Goal: Task Accomplishment & Management: Complete application form

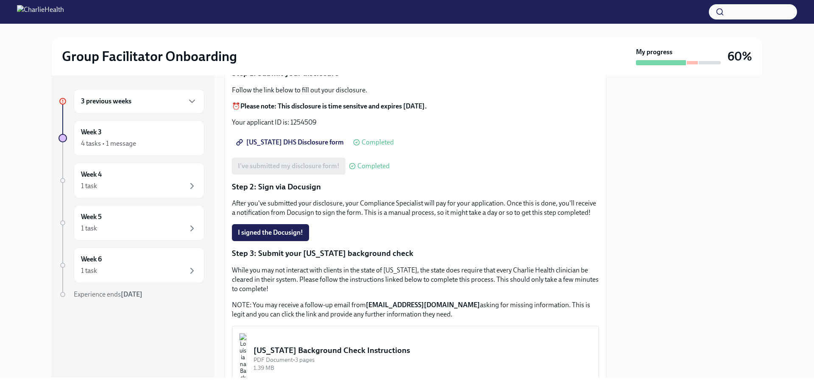
scroll to position [127, 0]
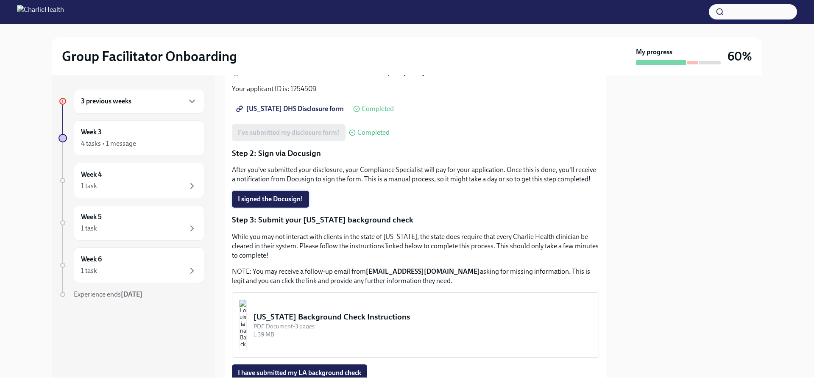
click at [270, 203] on span "I signed the Docusign!" at bounding box center [270, 199] width 65 height 8
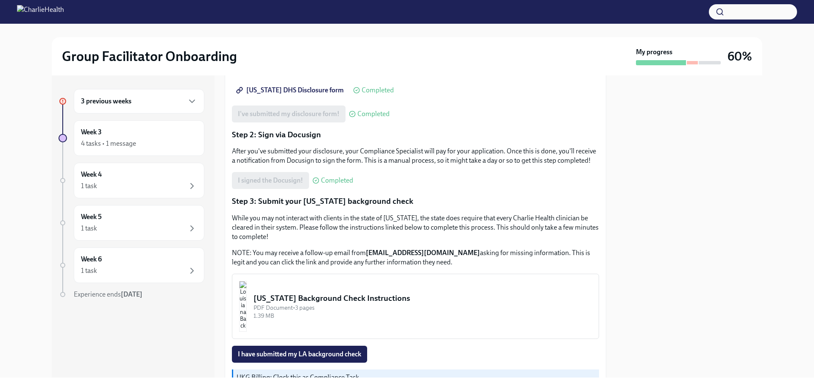
scroll to position [205, 0]
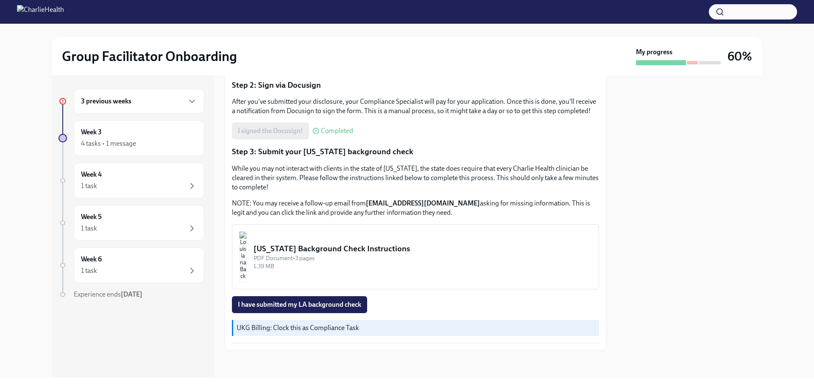
click at [298, 247] on div "[US_STATE] Background Check Instructions" at bounding box center [422, 248] width 338 height 11
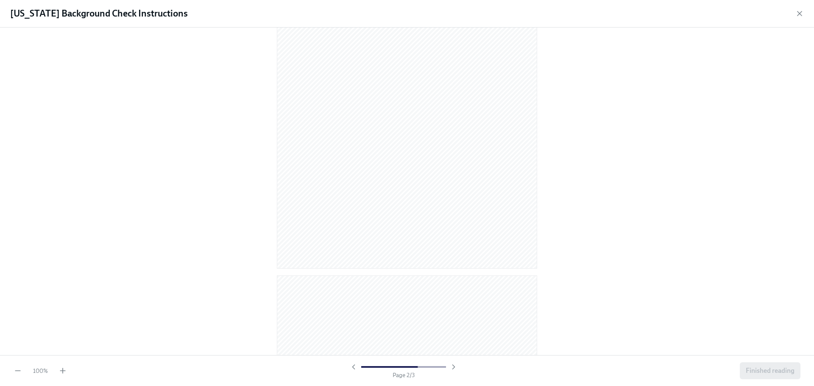
scroll to position [0, 0]
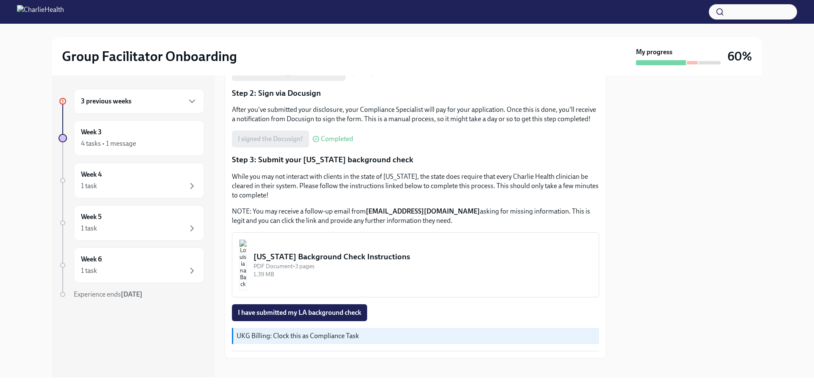
scroll to position [205, 0]
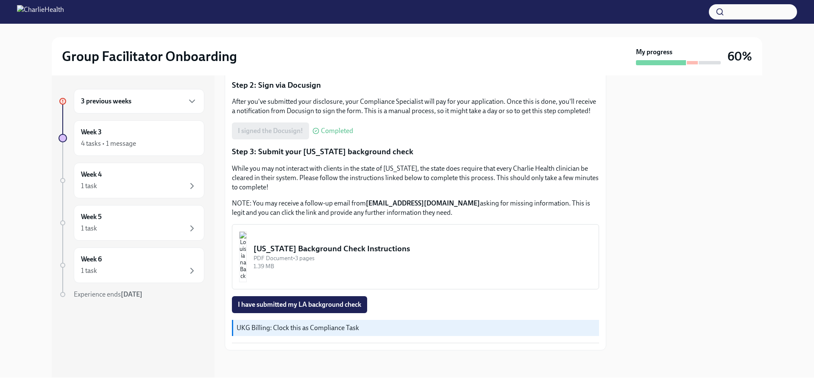
click at [303, 245] on div "[US_STATE] Background Check Instructions" at bounding box center [422, 248] width 338 height 11
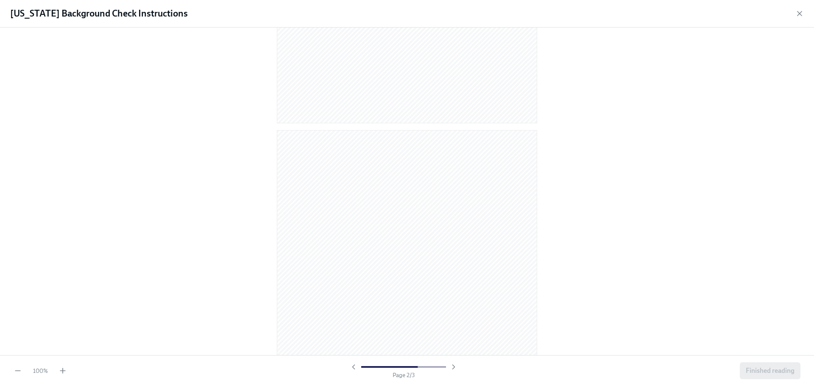
scroll to position [466, 0]
click at [452, 369] on icon "button" at bounding box center [453, 367] width 2 height 4
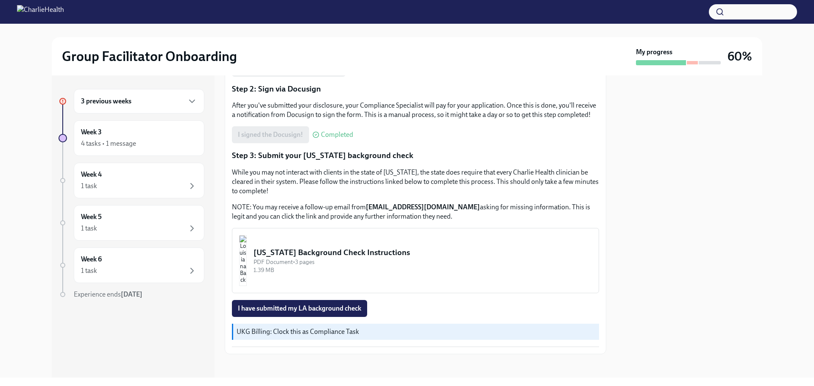
scroll to position [205, 0]
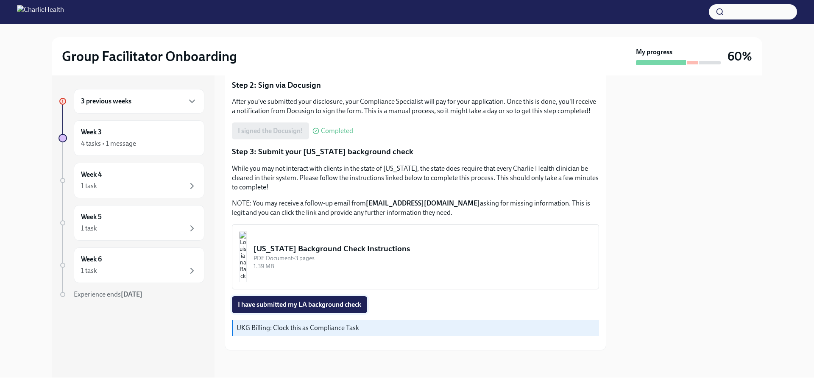
click at [333, 306] on span "I have submitted my LA background check" at bounding box center [299, 304] width 123 height 8
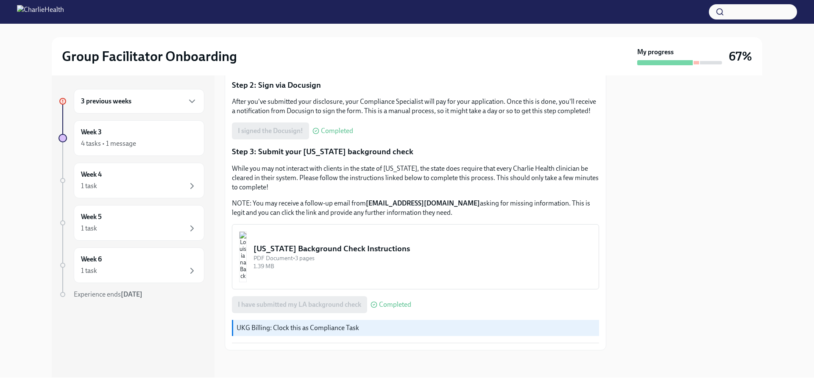
click at [139, 97] on div "3 previous weeks" at bounding box center [139, 101] width 116 height 10
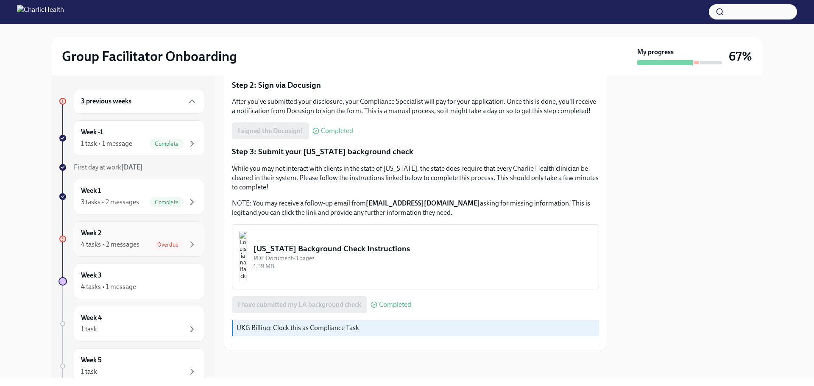
click at [165, 241] on div "Overdue" at bounding box center [167, 244] width 31 height 10
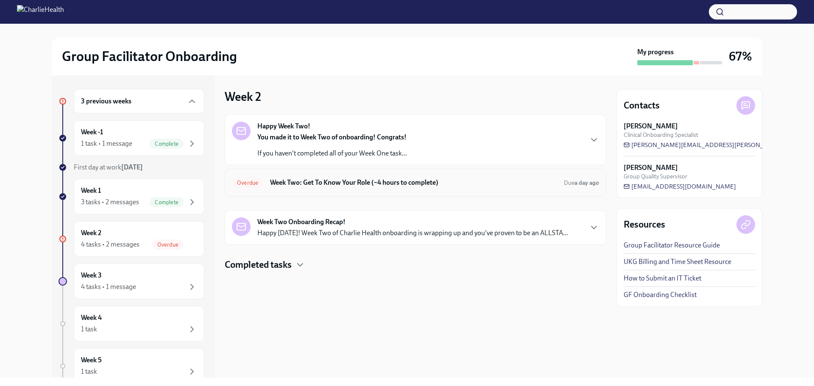
click at [337, 185] on h6 "Week Two: Get To Know Your Role (~4 hours to complete)" at bounding box center [413, 182] width 287 height 9
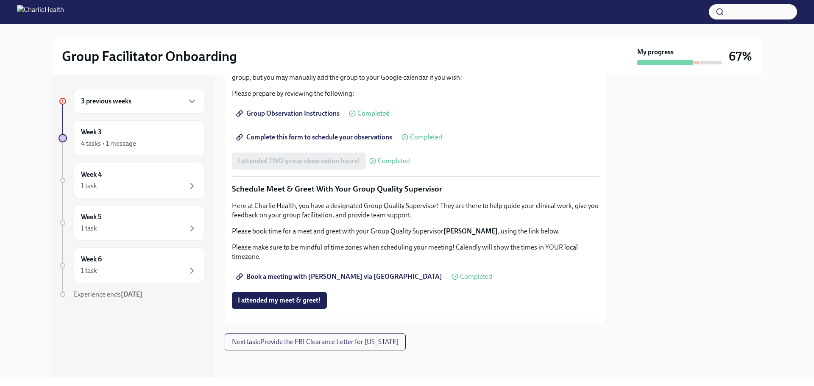
scroll to position [768, 0]
click at [126, 136] on div "Week 3 4 tasks • 1 message" at bounding box center [139, 138] width 116 height 21
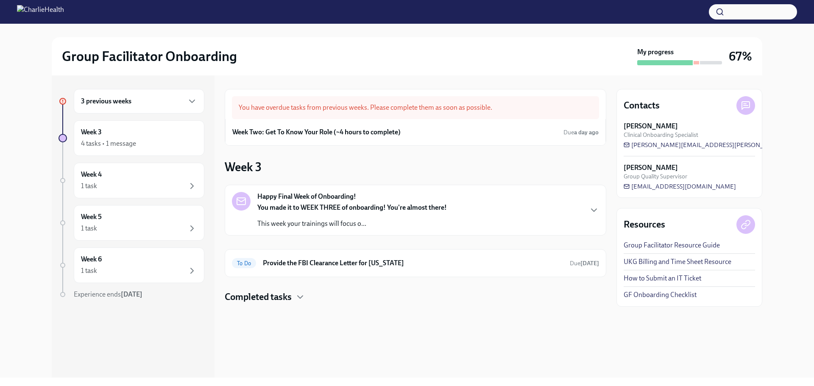
click at [249, 298] on h4 "Completed tasks" at bounding box center [258, 297] width 67 height 13
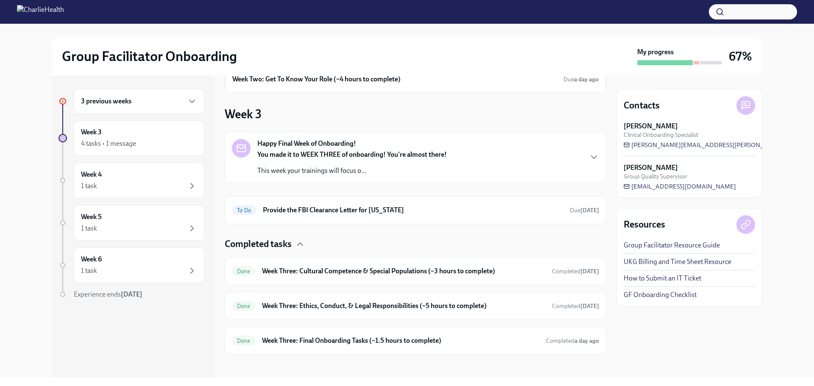
scroll to position [57, 0]
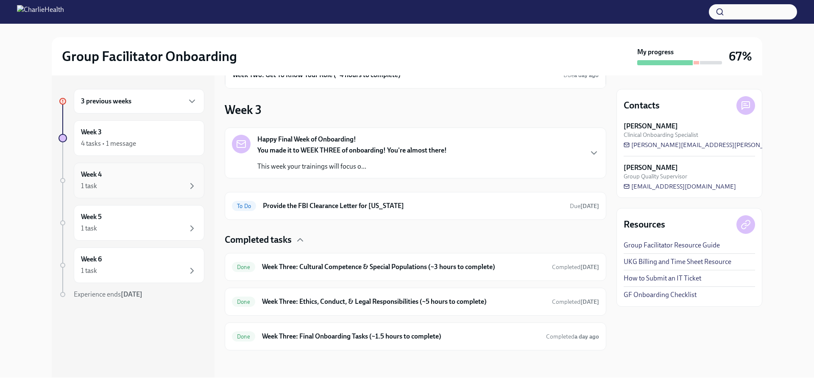
click at [111, 180] on div "Week 4 1 task" at bounding box center [139, 180] width 116 height 21
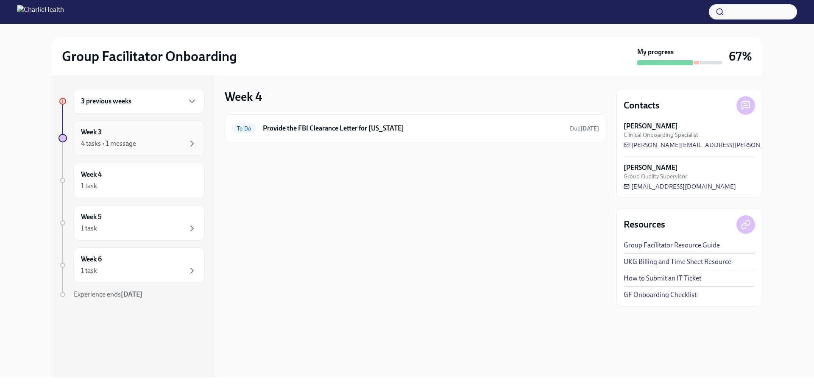
click at [111, 143] on div "4 tasks • 1 message" at bounding box center [108, 143] width 55 height 9
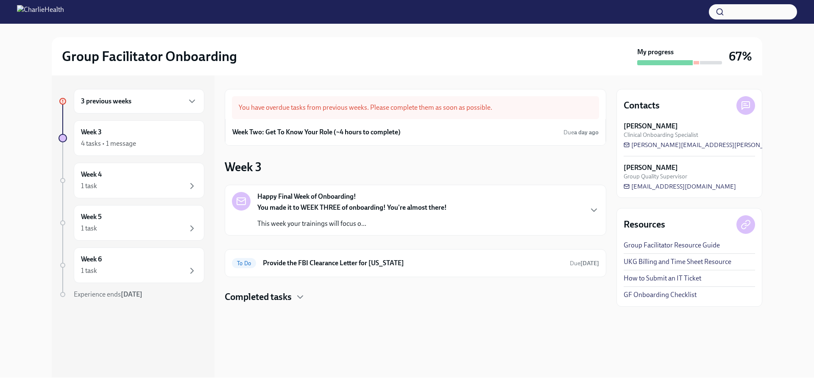
click at [286, 296] on h4 "Completed tasks" at bounding box center [258, 297] width 67 height 13
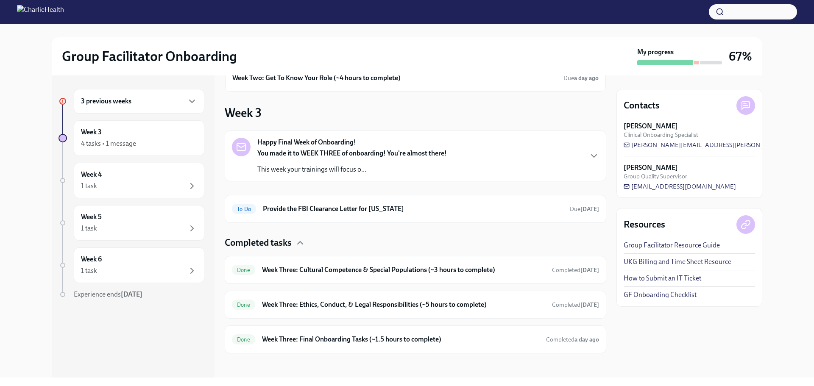
scroll to position [57, 0]
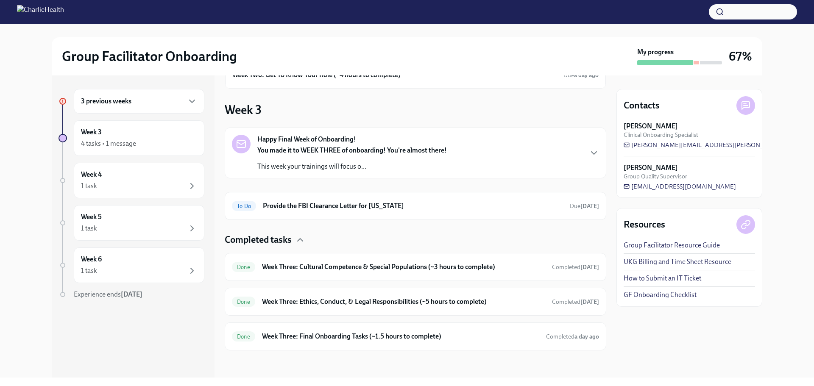
click at [370, 149] on strong "You made it to WEEK THREE of onboarding! You're almost there!" at bounding box center [351, 150] width 189 height 8
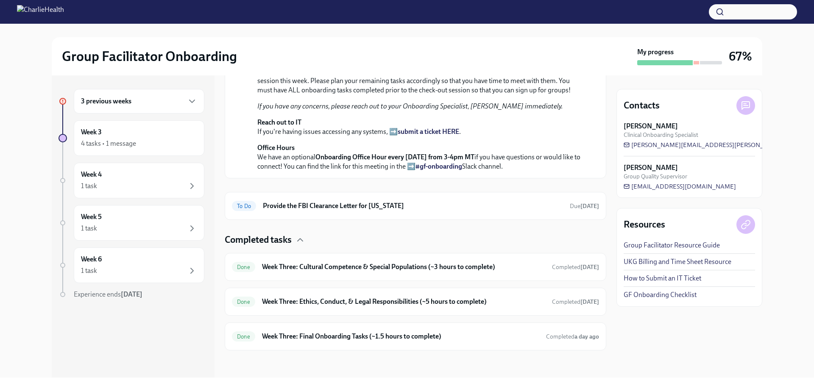
scroll to position [401, 0]
click at [109, 219] on div "Week 5 1 task" at bounding box center [139, 222] width 116 height 21
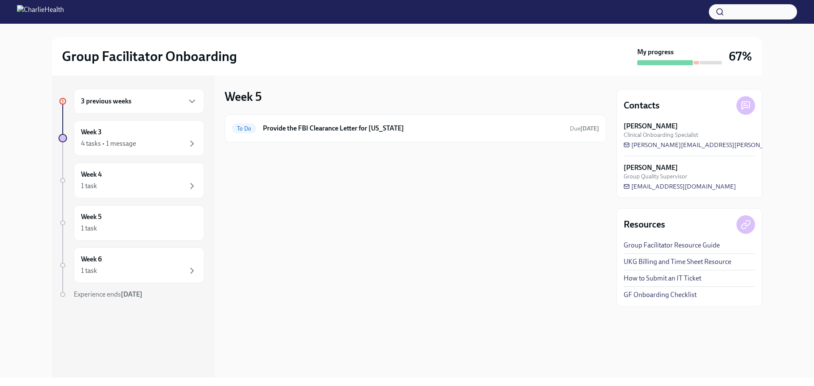
click at [67, 92] on div "3 previous weeks" at bounding box center [131, 101] width 146 height 25
click at [61, 101] on icon at bounding box center [63, 101] width 4 height 4
click at [119, 101] on h6 "3 previous weeks" at bounding box center [106, 101] width 50 height 9
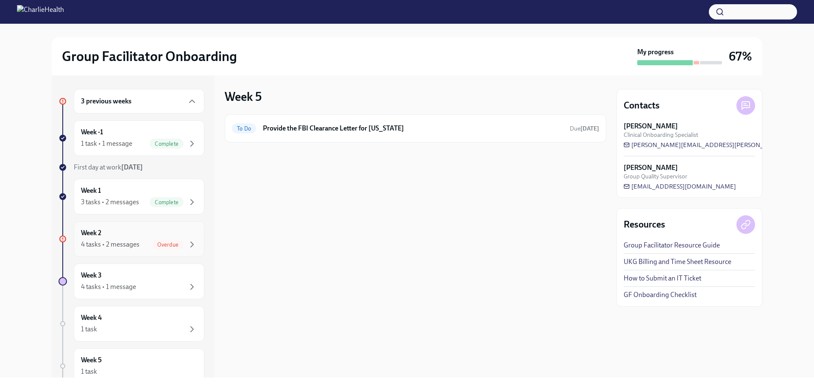
click at [167, 239] on div "Week 2 4 tasks • 2 messages Overdue" at bounding box center [139, 238] width 116 height 21
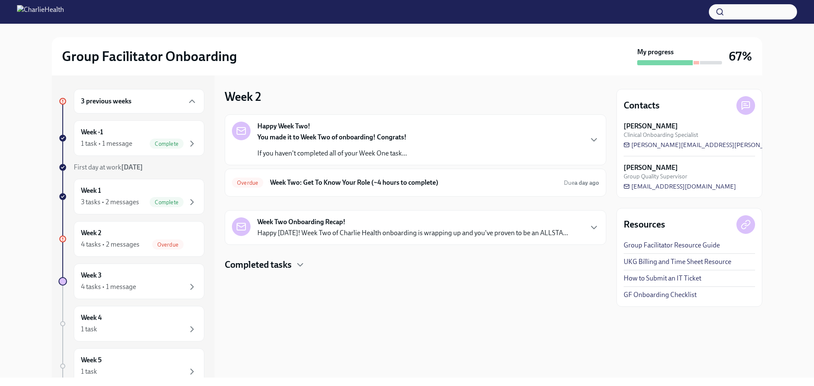
click at [261, 267] on h4 "Completed tasks" at bounding box center [258, 265] width 67 height 13
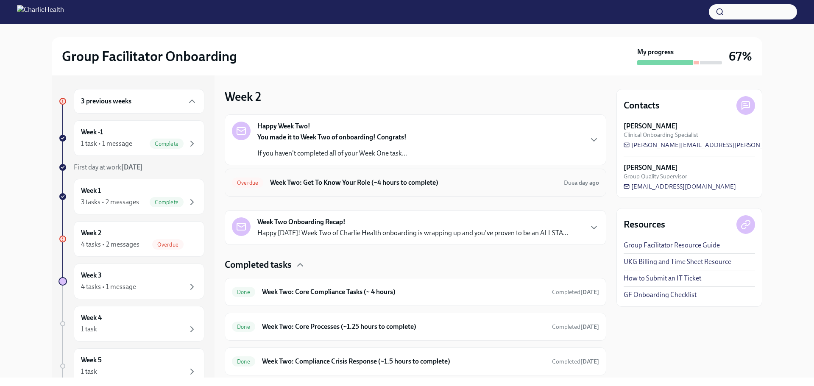
click at [290, 186] on h6 "Week Two: Get To Know Your Role (~4 hours to complete)" at bounding box center [413, 182] width 287 height 9
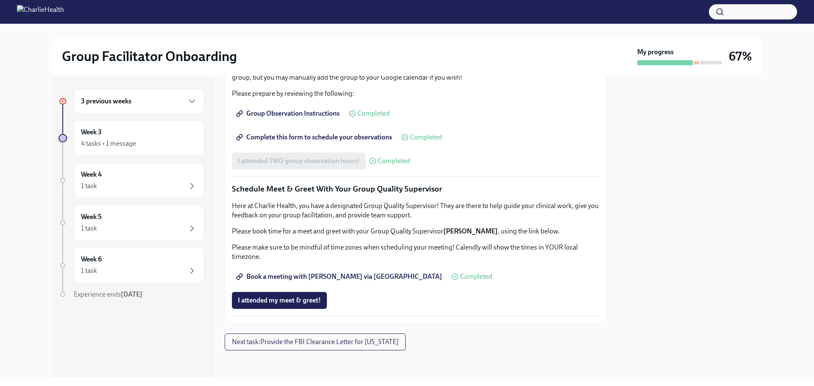
scroll to position [768, 0]
click at [241, 302] on span "I attended my meet & greet!" at bounding box center [279, 300] width 83 height 8
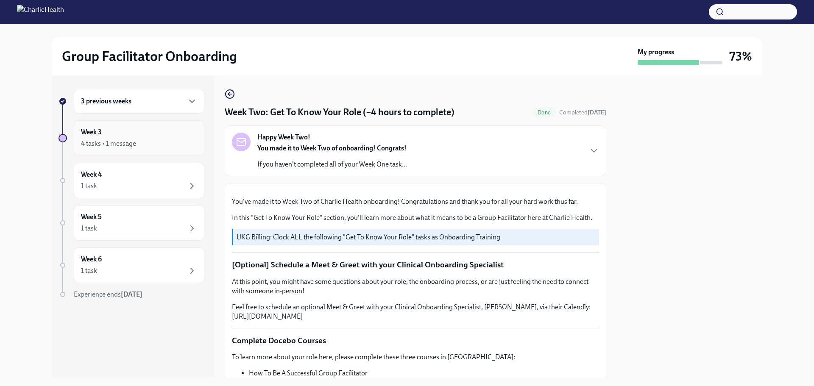
click at [125, 142] on div "4 tasks • 1 message" at bounding box center [108, 143] width 55 height 9
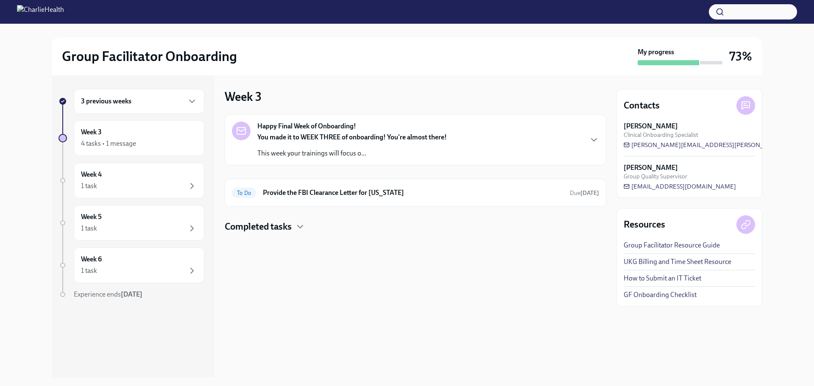
click at [293, 130] on strong "Happy Final Week of Onboarding!" at bounding box center [306, 126] width 99 height 9
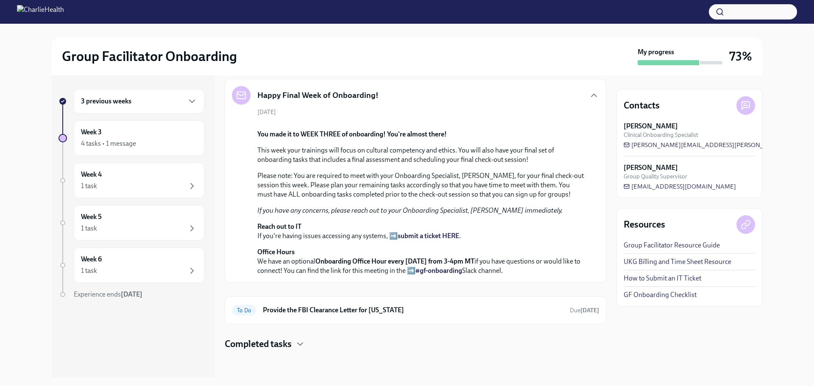
scroll to position [226, 0]
click at [349, 308] on h6 "Provide the FBI Clearance Letter for [US_STATE]" at bounding box center [413, 310] width 300 height 9
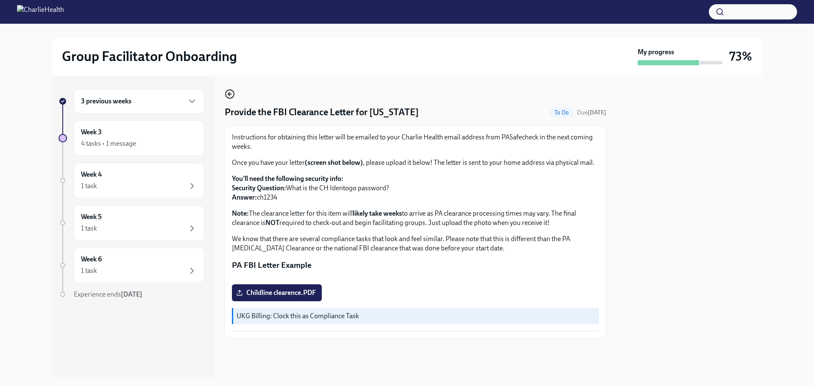
click at [228, 92] on icon "button" at bounding box center [230, 94] width 10 height 10
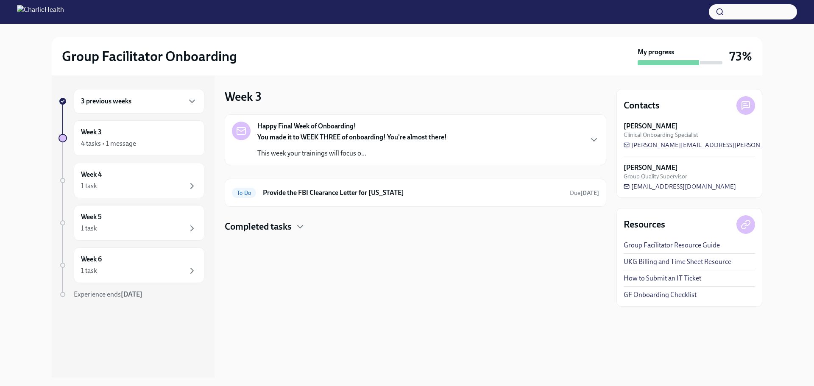
click at [123, 100] on h6 "3 previous weeks" at bounding box center [106, 101] width 50 height 9
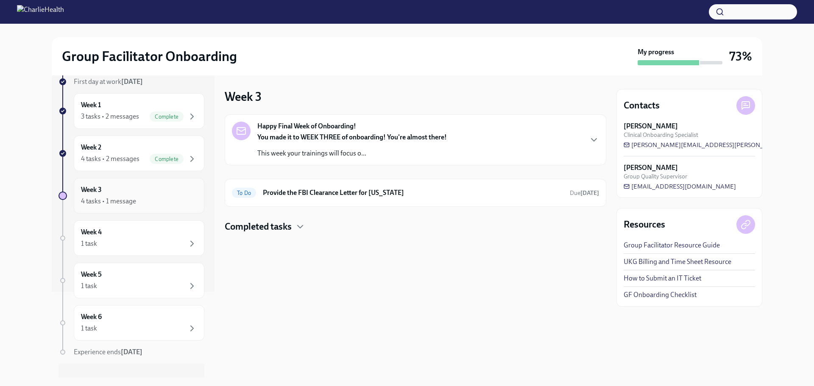
scroll to position [99, 0]
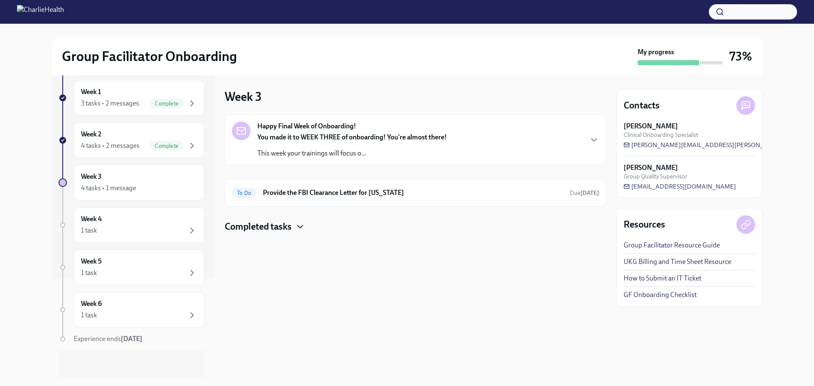
click at [303, 225] on icon "button" at bounding box center [300, 226] width 5 height 3
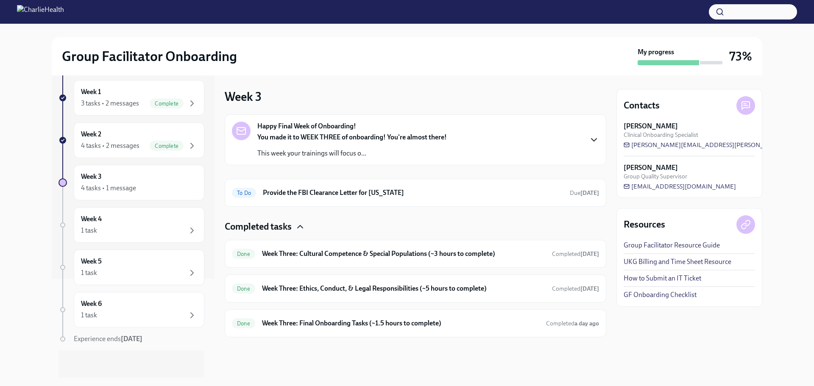
click at [593, 138] on icon "button" at bounding box center [594, 140] width 10 height 10
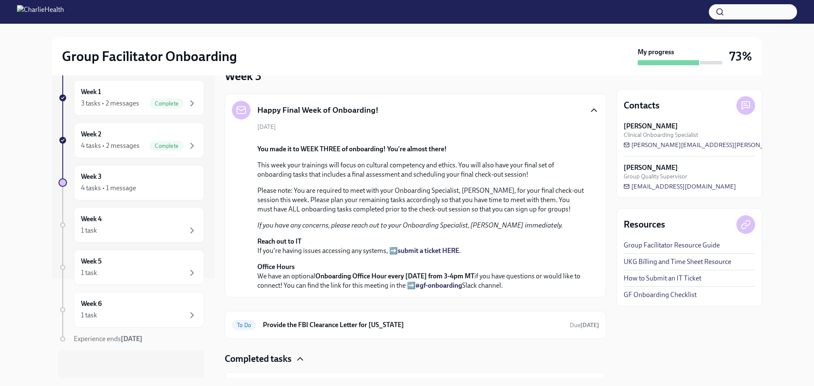
scroll to position [0, 0]
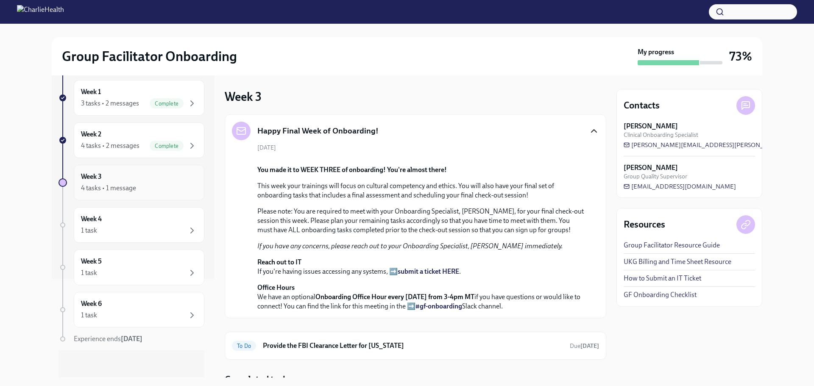
click at [106, 183] on div "4 tasks • 1 message" at bounding box center [139, 188] width 116 height 10
click at [103, 182] on div "Week 3 4 tasks • 1 message" at bounding box center [139, 182] width 116 height 21
click at [118, 178] on div "Week 3 4 tasks • 1 message" at bounding box center [139, 182] width 116 height 21
click at [86, 176] on h6 "Week 3" at bounding box center [91, 176] width 21 height 9
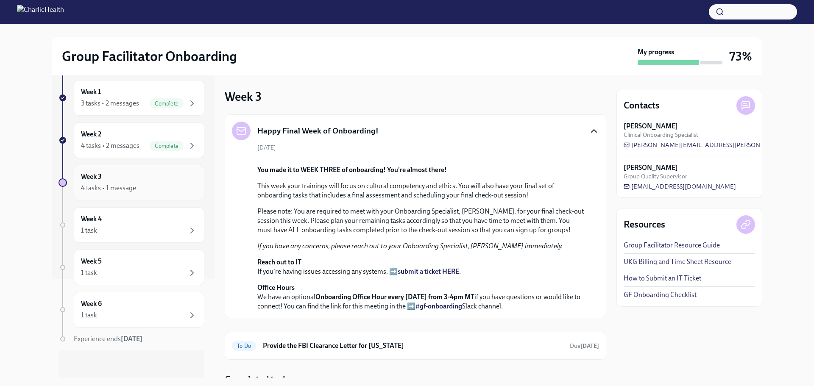
click at [86, 176] on h6 "Week 3" at bounding box center [91, 176] width 21 height 9
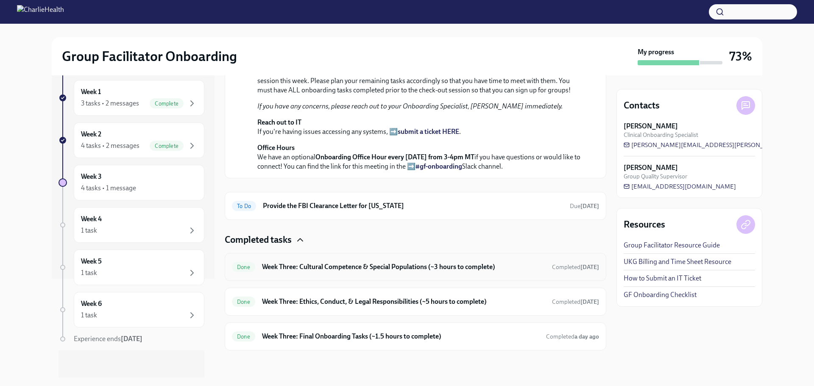
scroll to position [330, 0]
click at [267, 204] on h6 "Provide the FBI Clearance Letter for [US_STATE]" at bounding box center [413, 205] width 300 height 9
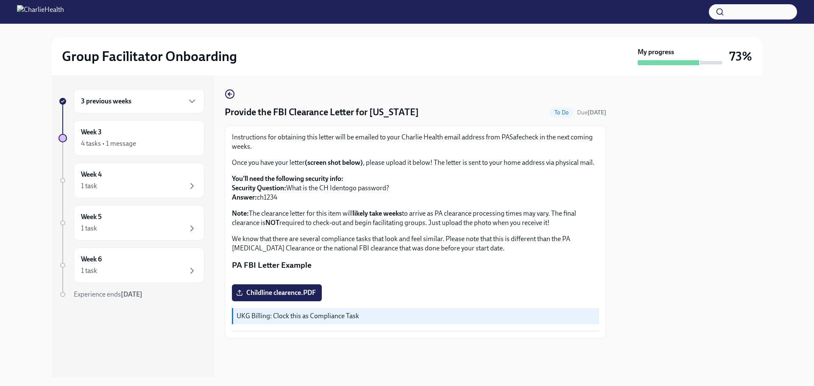
scroll to position [117, 0]
click at [96, 127] on div "Week 3 4 tasks • 1 message" at bounding box center [139, 138] width 131 height 36
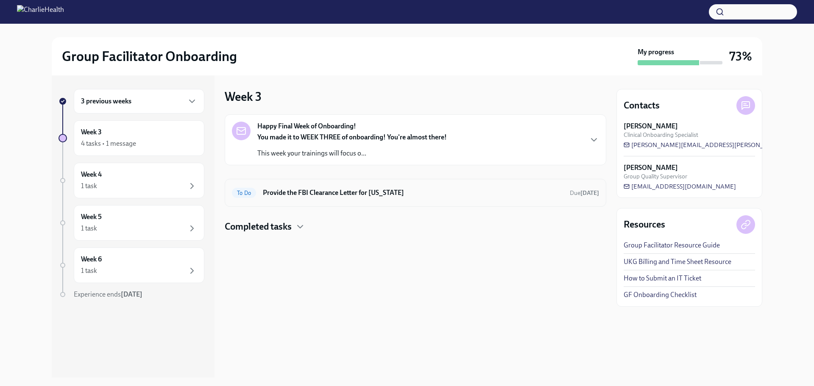
click at [385, 191] on h6 "Provide the FBI Clearance Letter for [US_STATE]" at bounding box center [413, 192] width 300 height 9
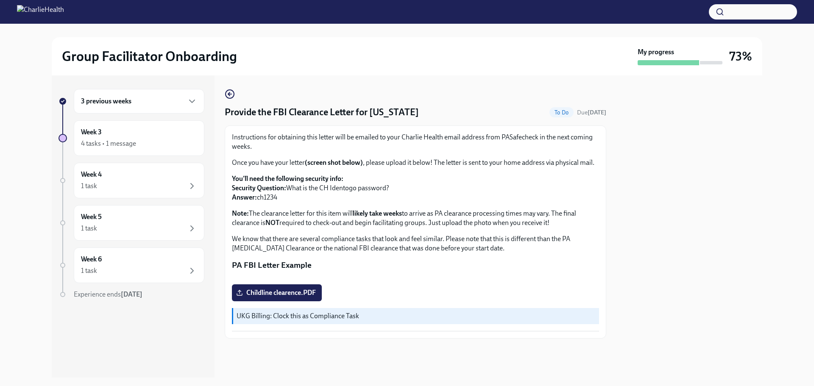
click at [224, 92] on div "3 previous weeks Week 3 4 tasks • 1 message Week 4 1 task Week 5 1 task Week 6 …" at bounding box center [407, 226] width 710 height 302
click at [227, 93] on icon "button" at bounding box center [230, 94] width 10 height 10
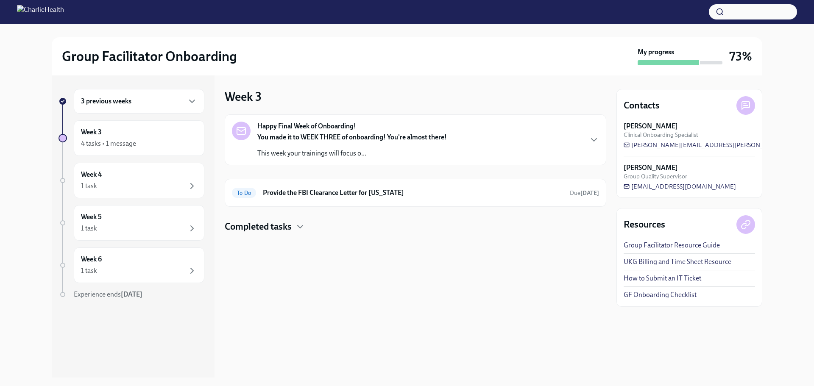
click at [258, 225] on h4 "Completed tasks" at bounding box center [258, 226] width 67 height 13
click at [498, 153] on div "Happy Final Week of Onboarding! You made it to WEEK THREE of onboarding! You're…" at bounding box center [415, 140] width 367 height 36
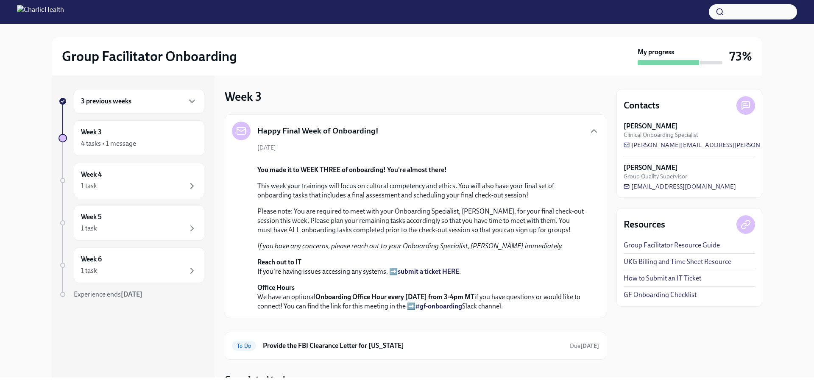
scroll to position [226, 0]
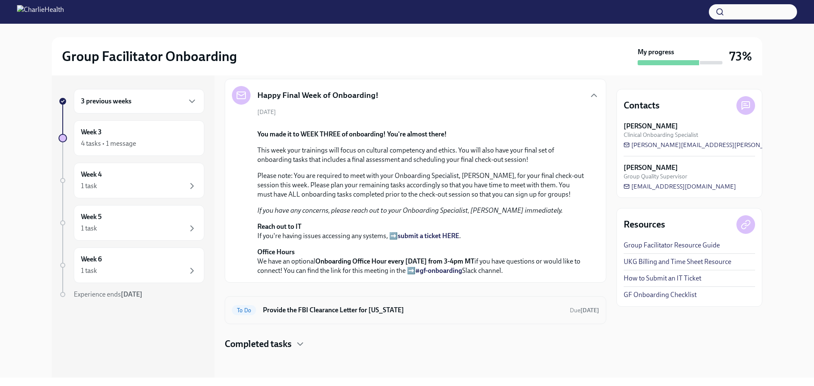
click at [379, 312] on h6 "Provide the FBI Clearance Letter for Pennsylvania" at bounding box center [413, 310] width 300 height 9
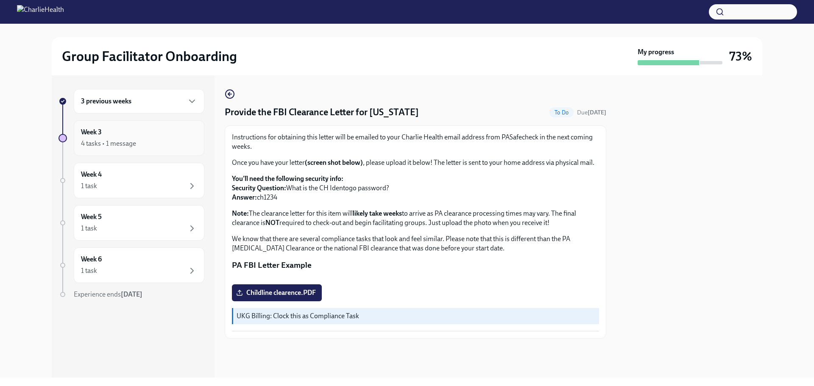
click at [112, 142] on div "4 tasks • 1 message" at bounding box center [108, 143] width 55 height 9
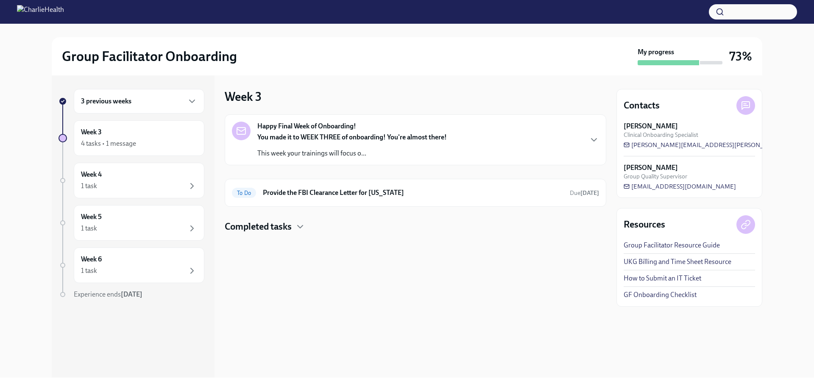
click at [117, 100] on h6 "3 previous weeks" at bounding box center [106, 101] width 50 height 9
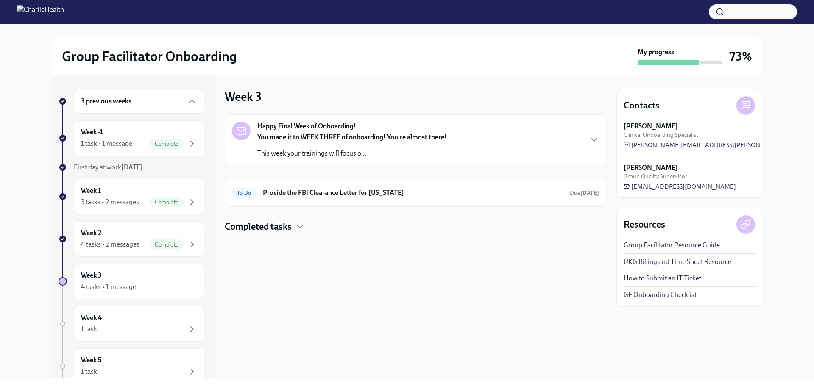
click at [134, 98] on div "3 previous weeks" at bounding box center [139, 101] width 116 height 10
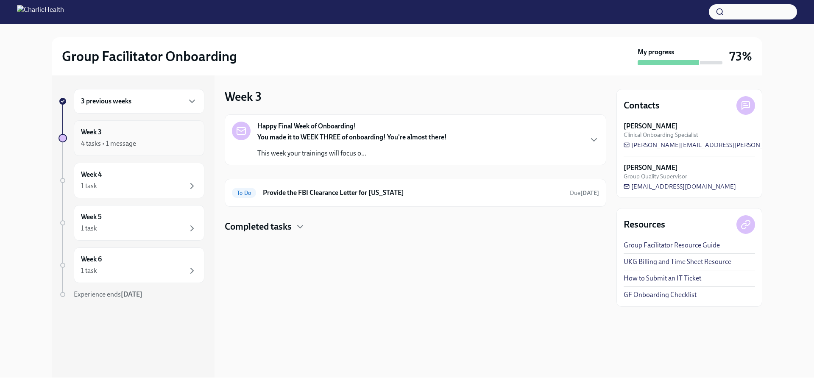
click at [144, 146] on div "4 tasks • 1 message" at bounding box center [139, 144] width 116 height 10
click at [334, 192] on h6 "Provide the FBI Clearance Letter for [US_STATE]" at bounding box center [413, 192] width 300 height 9
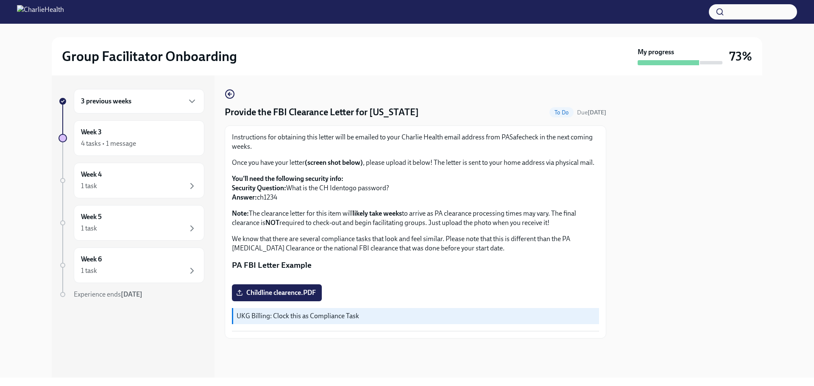
click at [554, 92] on div "Provide the FBI Clearance Letter for Pennsylvania To Do Due Oct 21st Instructio…" at bounding box center [415, 214] width 381 height 250
click at [549, 113] on span "To Do" at bounding box center [561, 112] width 24 height 6
